Goal: Task Accomplishment & Management: Use online tool/utility

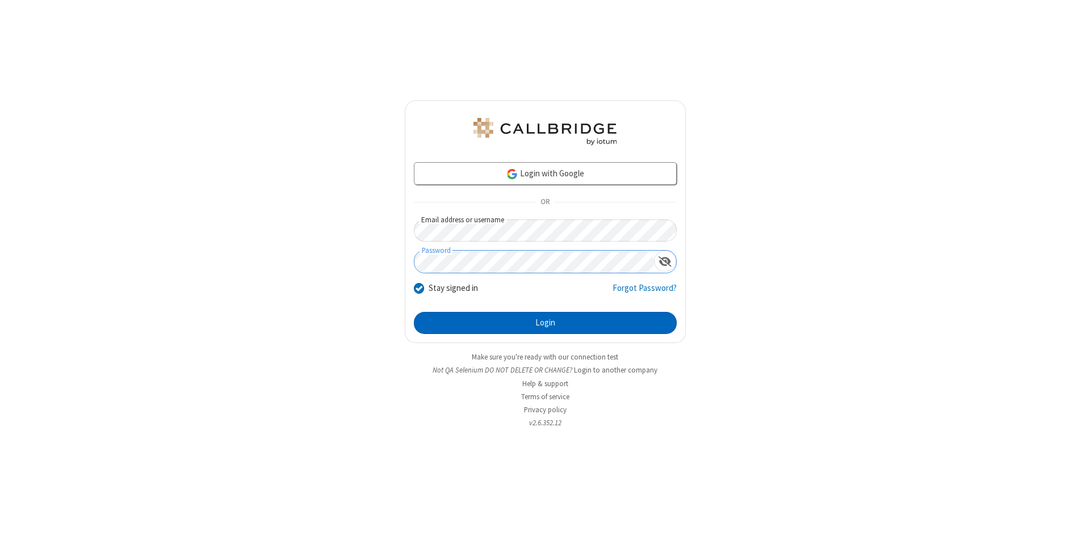
click at [545, 323] on button "Login" at bounding box center [545, 323] width 263 height 23
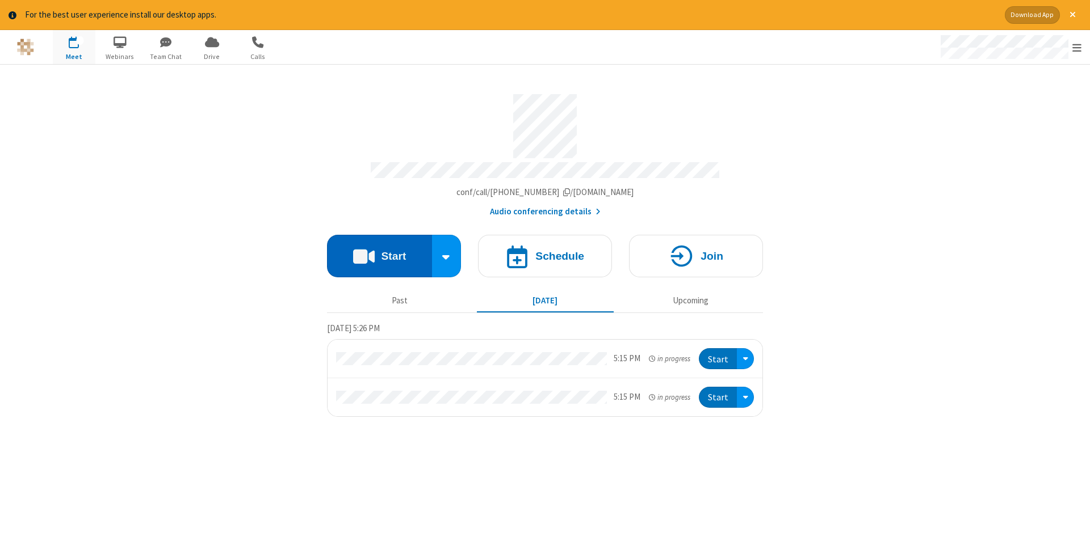
click at [379, 252] on button "Start" at bounding box center [379, 256] width 105 height 43
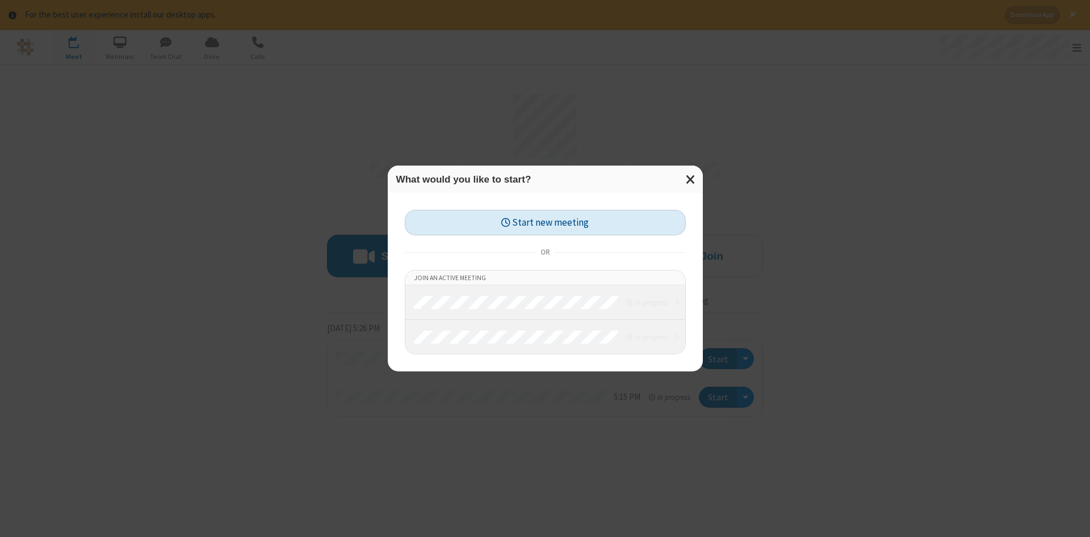
click at [545, 222] on button "Start new meeting" at bounding box center [545, 223] width 281 height 26
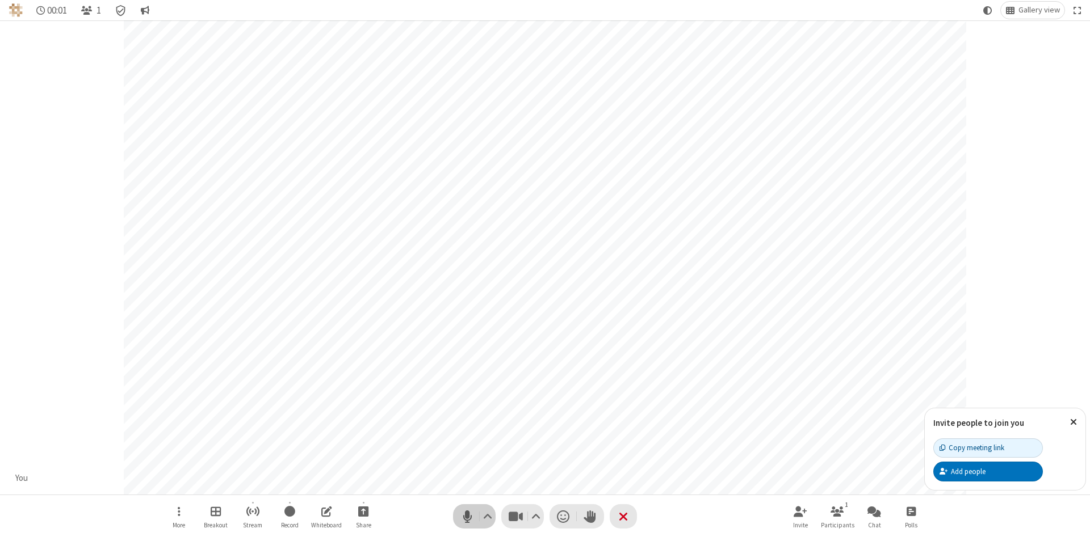
click at [467, 516] on span "Mute (Alt+A)" at bounding box center [467, 516] width 17 height 16
click at [467, 516] on span "Unmute (Alt+A)" at bounding box center [467, 516] width 17 height 16
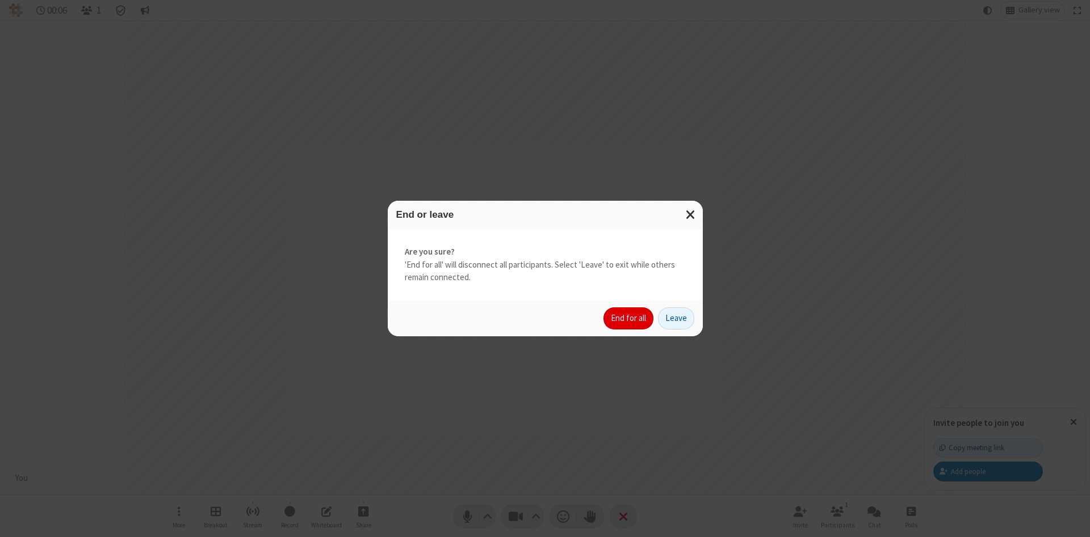
click at [629, 318] on button "End for all" at bounding box center [628, 319] width 50 height 23
